Goal: Task Accomplishment & Management: Use online tool/utility

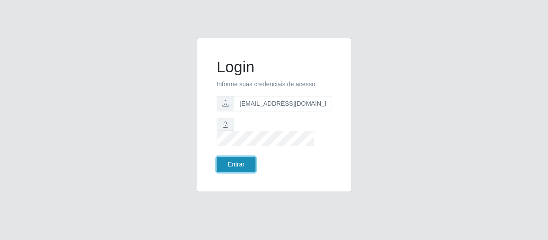
click at [246, 160] on button "Entrar" at bounding box center [235, 164] width 39 height 15
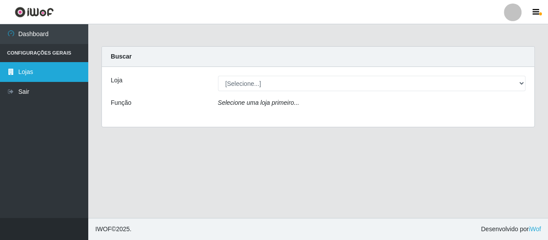
click at [34, 73] on link "Lojas" at bounding box center [44, 72] width 88 height 20
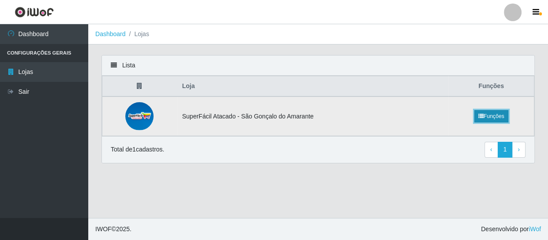
click at [494, 115] on link "Funções" at bounding box center [491, 116] width 34 height 12
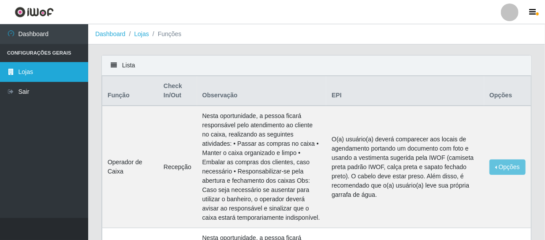
click at [20, 74] on link "Lojas" at bounding box center [44, 72] width 88 height 20
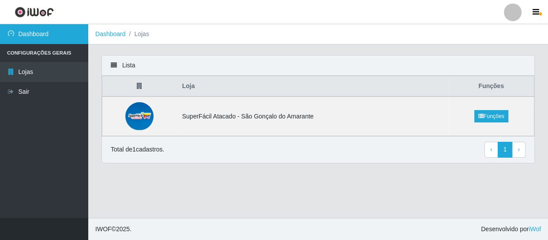
click at [40, 39] on link "Dashboard" at bounding box center [44, 34] width 88 height 20
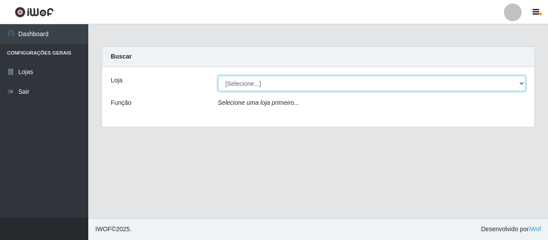
click at [265, 86] on select "[Selecione...] SuperFácil Atacado - São Gonçalo do Amarante" at bounding box center [372, 83] width 308 height 15
select select "408"
click at [218, 76] on select "[Selecione...] SuperFácil Atacado - São Gonçalo do Amarante" at bounding box center [372, 83] width 308 height 15
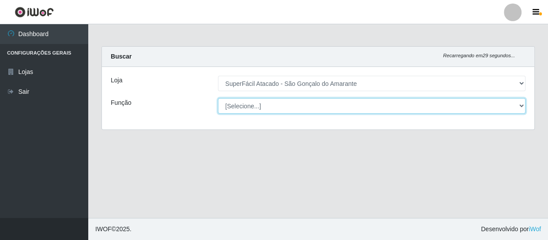
click at [259, 108] on select "[Selecione...] Auxiliar de Estacionamento Auxiliar de Estacionamento + Auxiliar…" at bounding box center [372, 105] width 308 height 15
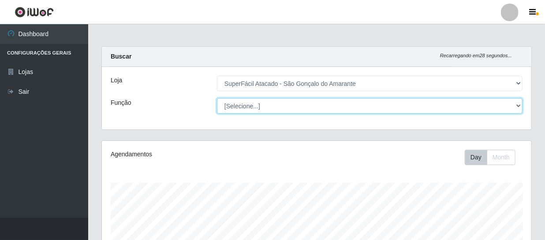
scroll to position [183, 429]
click at [217, 98] on select "[Selecione...] Auxiliar de Estacionamento Auxiliar de Estacionamento + Auxiliar…" at bounding box center [370, 105] width 306 height 15
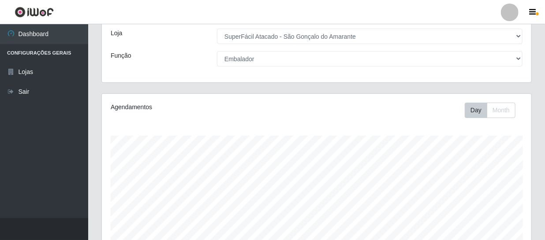
scroll to position [0, 0]
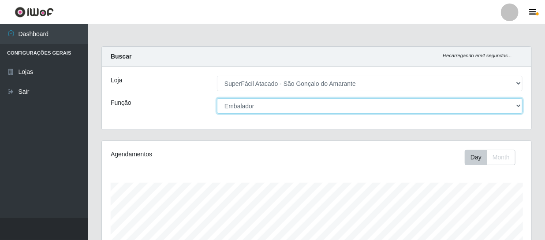
click at [290, 105] on select "[Selecione...] Auxiliar de Estacionamento Auxiliar de Estacionamento + Auxiliar…" at bounding box center [370, 105] width 306 height 15
select select "[Selecione...]"
click at [217, 98] on select "[Selecione...] Auxiliar de Estacionamento Auxiliar de Estacionamento + Auxiliar…" at bounding box center [370, 105] width 306 height 15
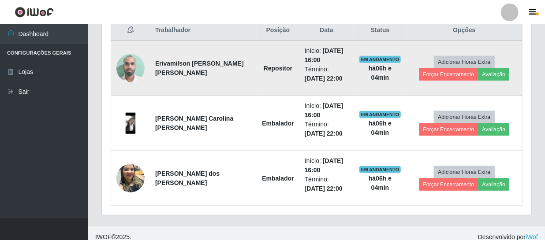
scroll to position [348, 0]
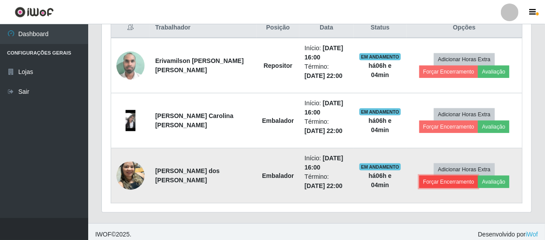
click at [450, 186] on button "Forçar Encerramento" at bounding box center [448, 182] width 59 height 12
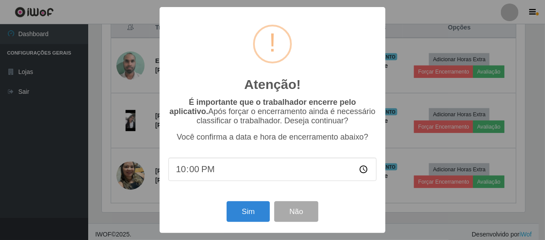
scroll to position [183, 425]
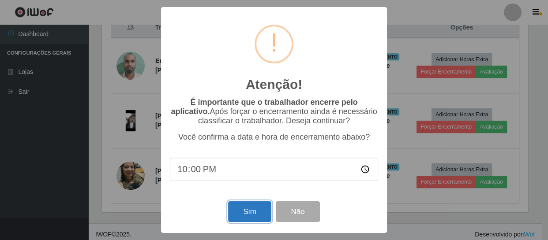
click at [256, 212] on button "Sim" at bounding box center [249, 211] width 43 height 21
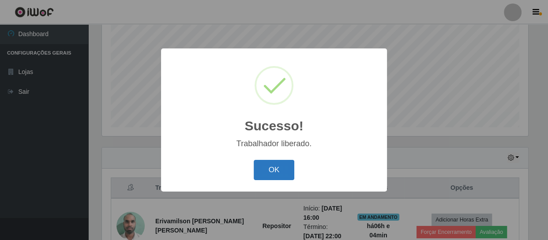
click at [276, 173] on button "OK" at bounding box center [274, 170] width 41 height 21
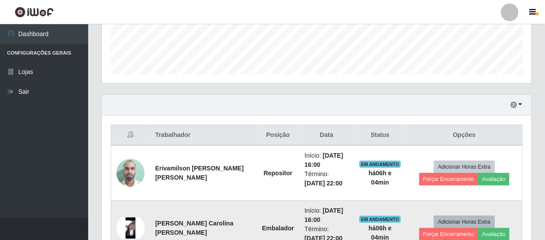
scroll to position [298, 0]
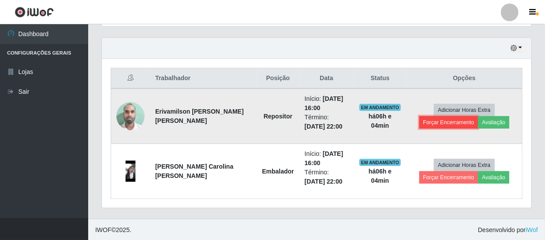
click at [465, 119] on button "Forçar Encerramento" at bounding box center [448, 122] width 59 height 12
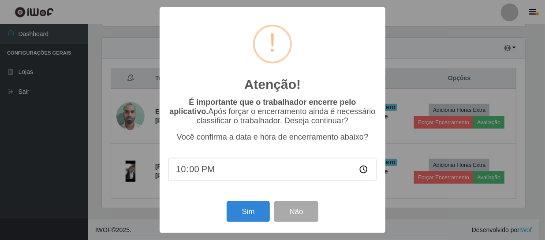
scroll to position [183, 425]
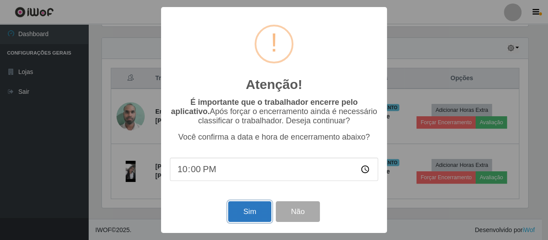
click at [248, 214] on button "Sim" at bounding box center [249, 211] width 43 height 21
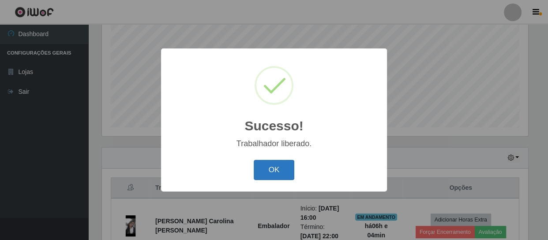
click at [282, 175] on button "OK" at bounding box center [274, 170] width 41 height 21
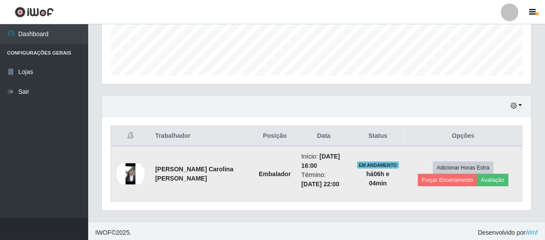
scroll to position [242, 0]
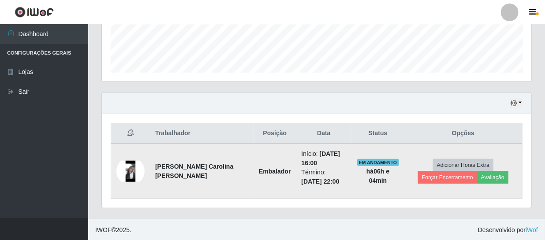
drag, startPoint x: 450, startPoint y: 185, endPoint x: 402, endPoint y: 191, distance: 48.5
click at [449, 185] on td "Adicionar Horas Extra Forçar Encerramento Avaliação" at bounding box center [463, 172] width 118 height 56
click at [436, 176] on button "Forçar Encerramento" at bounding box center [447, 178] width 59 height 12
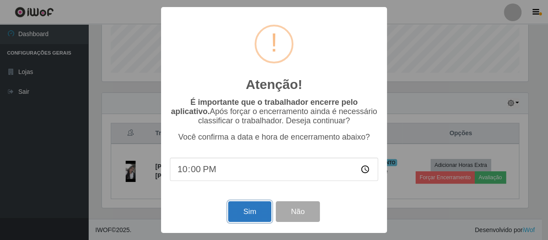
click at [243, 212] on button "Sim" at bounding box center [249, 211] width 43 height 21
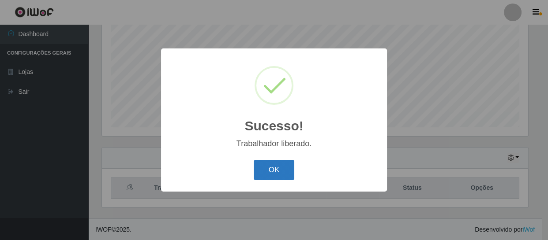
click at [280, 172] on button "OK" at bounding box center [274, 170] width 41 height 21
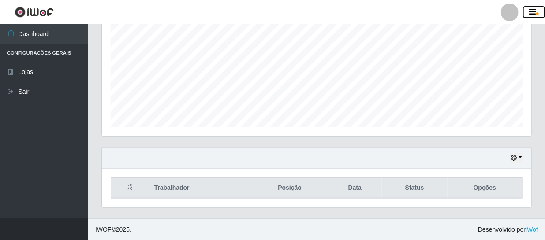
click at [531, 8] on icon "button" at bounding box center [533, 12] width 7 height 8
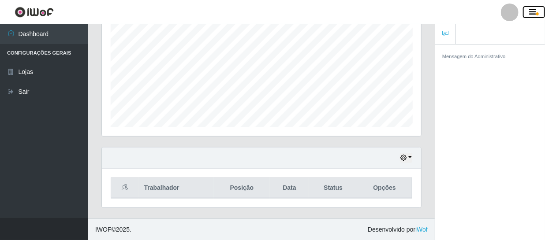
click at [527, 9] on button "button" at bounding box center [534, 12] width 22 height 12
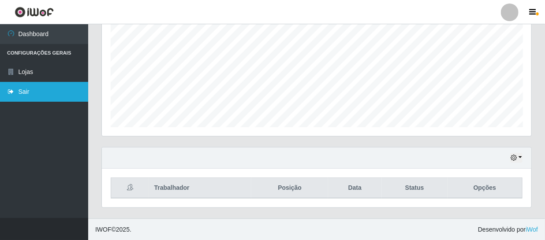
click at [15, 97] on link "Sair" at bounding box center [44, 92] width 88 height 20
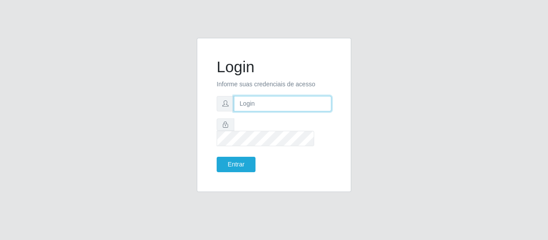
click at [278, 108] on input "text" at bounding box center [282, 103] width 97 height 15
type input "[EMAIL_ADDRESS][DOMAIN_NAME]"
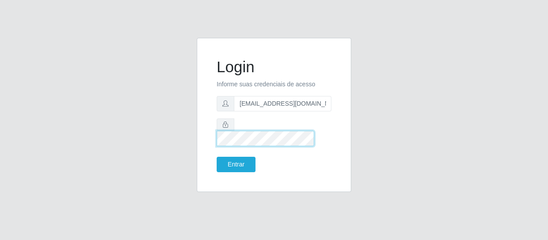
click at [216, 157] on button "Entrar" at bounding box center [235, 164] width 39 height 15
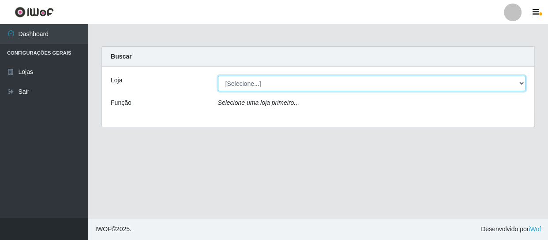
click at [273, 86] on select "[Selecione...] SuperFácil Atacado - São Gonçalo do Amarante" at bounding box center [372, 83] width 308 height 15
select select "408"
click at [218, 76] on select "[Selecione...] SuperFácil Atacado - São Gonçalo do Amarante" at bounding box center [372, 83] width 308 height 15
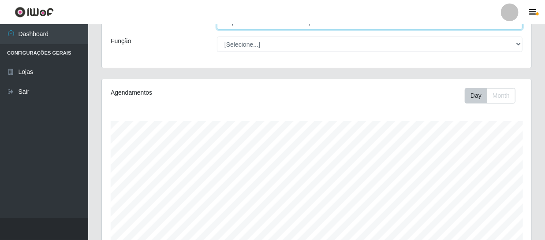
scroll to position [188, 0]
